Goal: Information Seeking & Learning: Learn about a topic

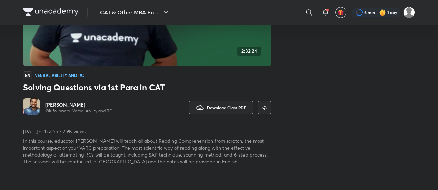
scroll to position [72, 0]
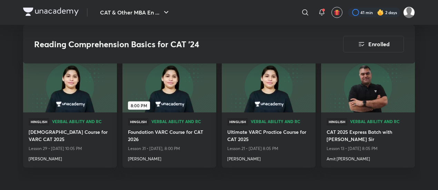
scroll to position [686, 0]
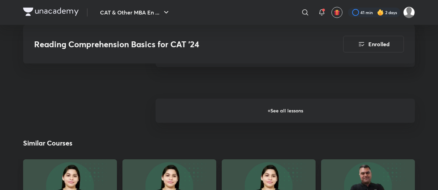
click at [247, 106] on h6 "+ See all lessons" at bounding box center [286, 111] width 260 height 24
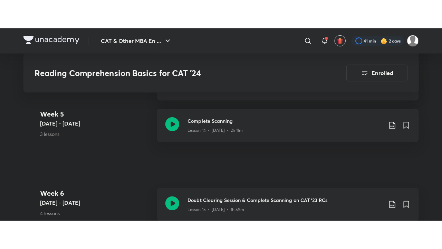
scroll to position [962, 0]
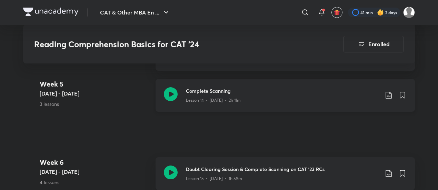
click at [168, 90] on icon at bounding box center [171, 94] width 14 height 14
